Goal: Obtain resource: Obtain resource

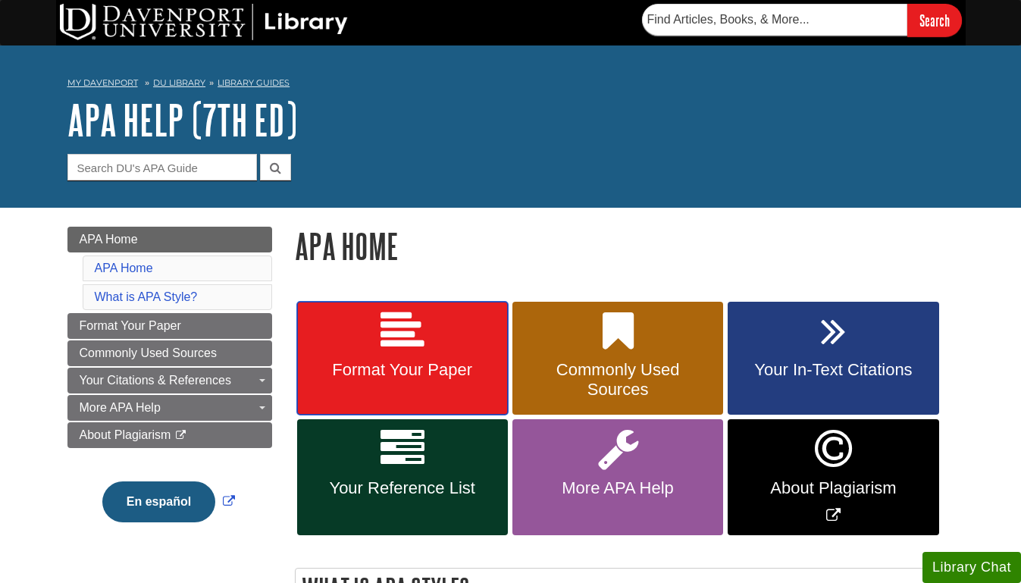
click at [384, 373] on span "Format Your Paper" at bounding box center [403, 370] width 188 height 20
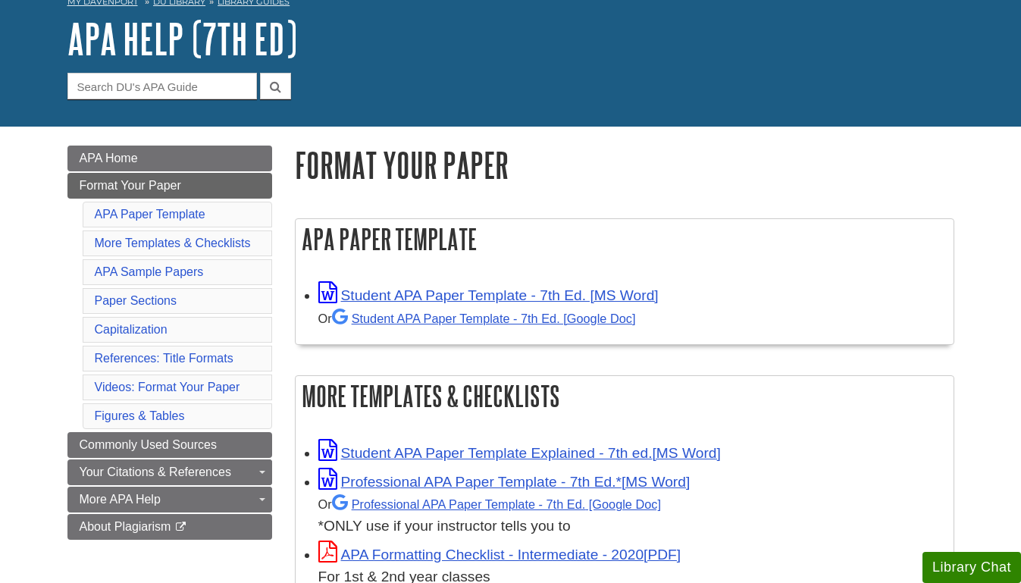
scroll to position [85, 0]
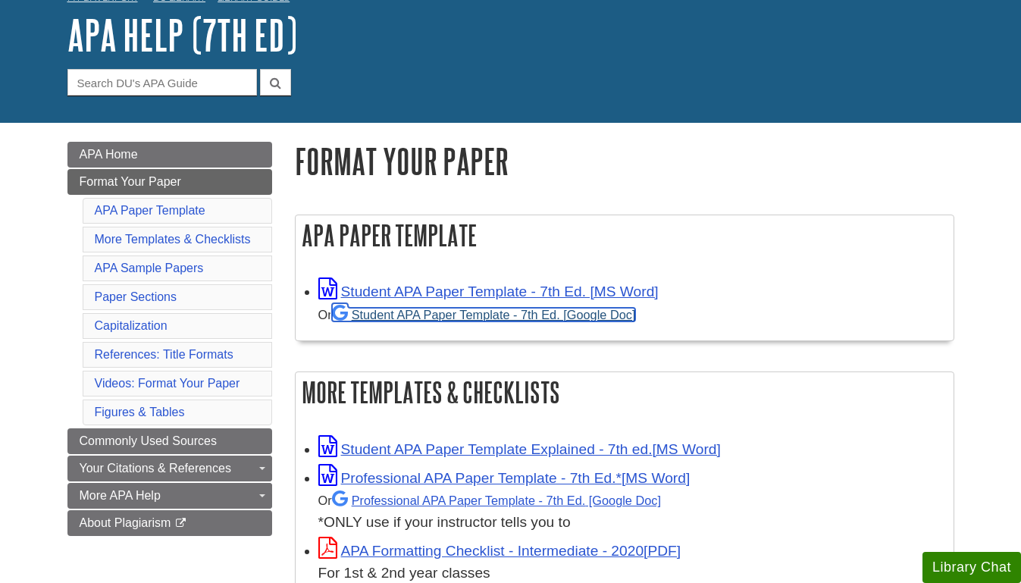
click at [405, 313] on link "Student APA Paper Template - 7th Ed. [Google Doc]" at bounding box center [484, 315] width 304 height 14
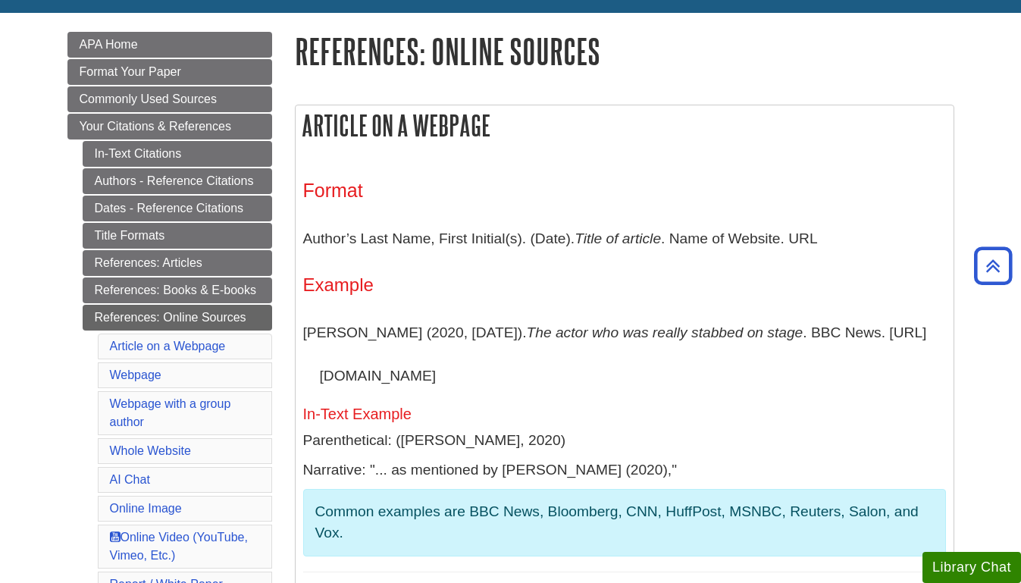
scroll to position [121, 0]
